Goal: Navigation & Orientation: Find specific page/section

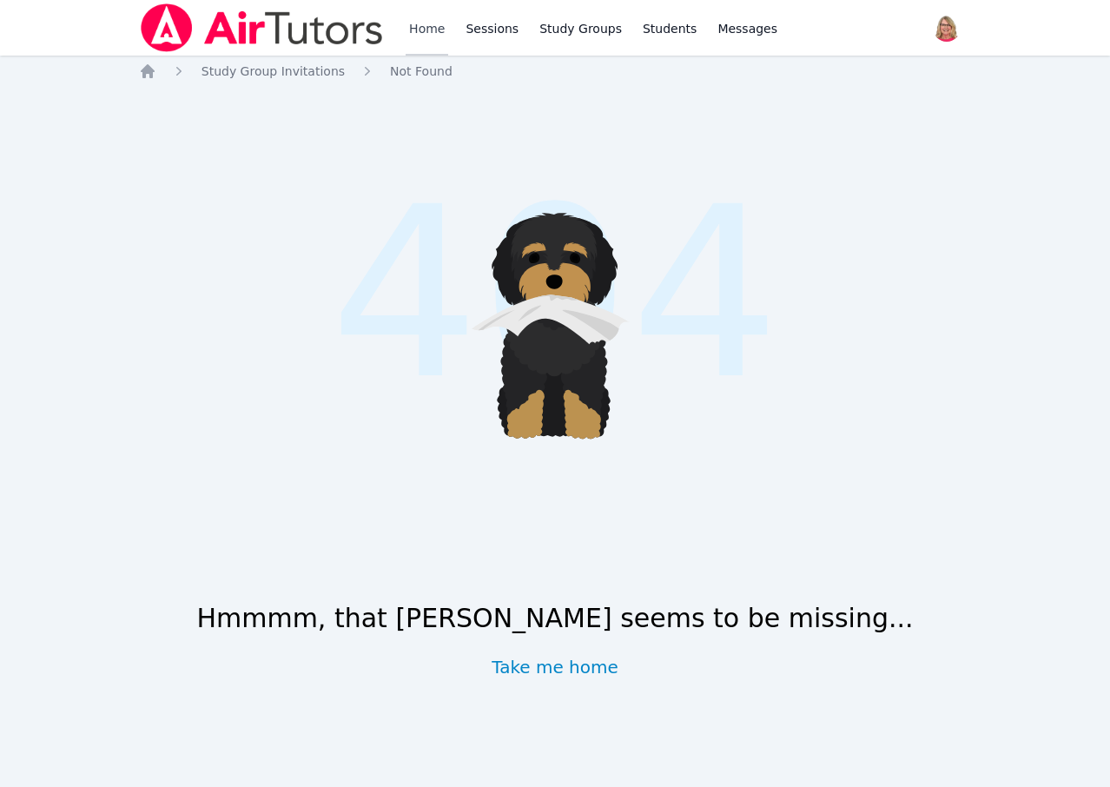
click at [440, 34] on link "Home" at bounding box center [427, 28] width 43 height 56
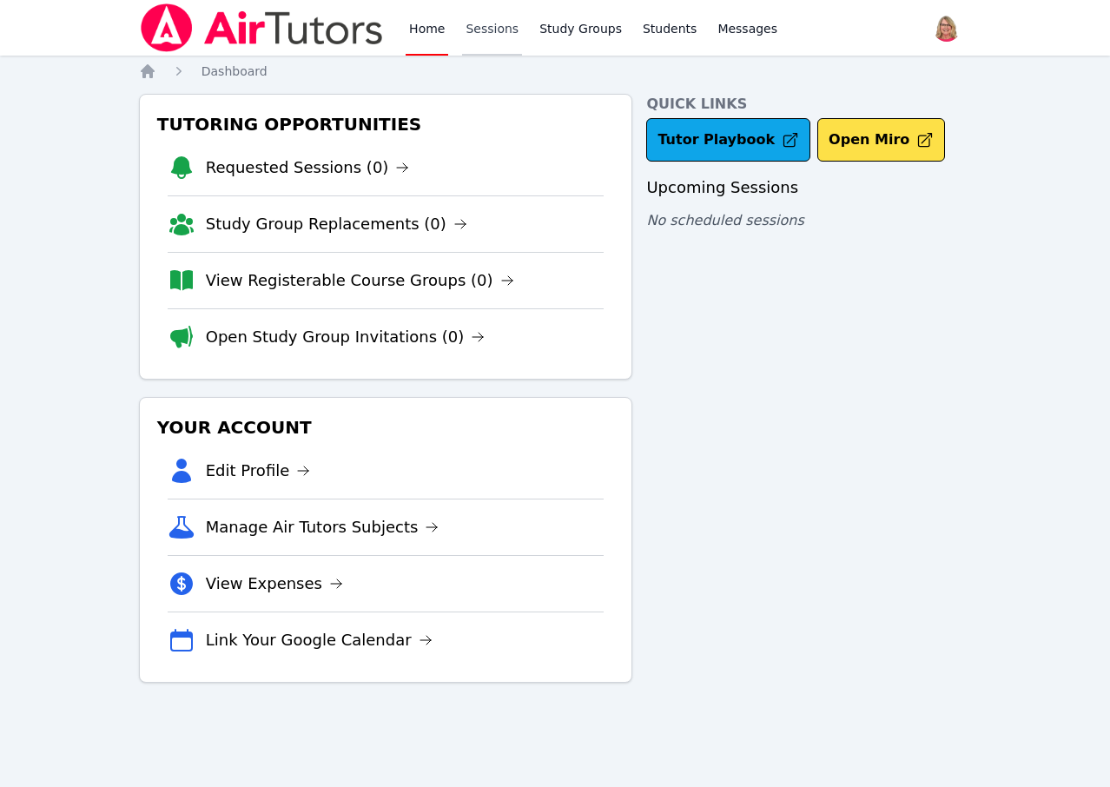
click at [522, 35] on link "Sessions" at bounding box center [492, 28] width 60 height 56
